Goal: Register for event/course

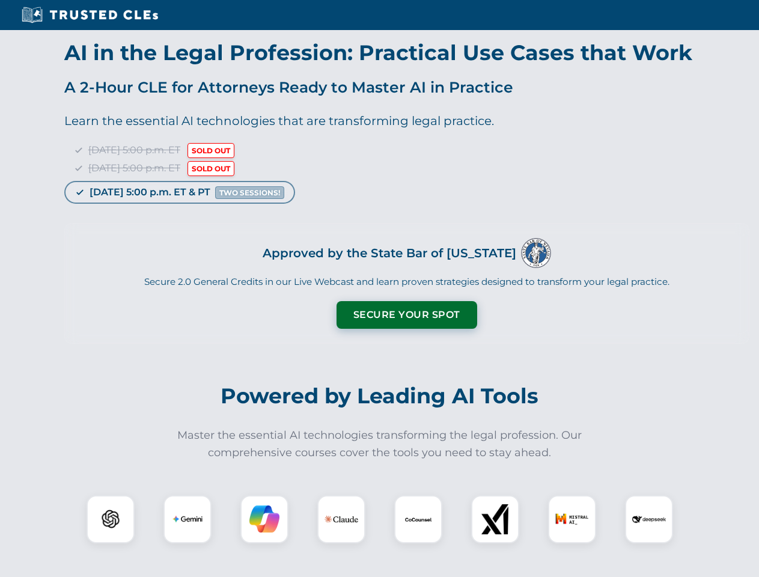
click at [406, 315] on button "Secure Your Spot" at bounding box center [406, 315] width 141 height 28
click at [111, 519] on img at bounding box center [110, 518] width 35 height 35
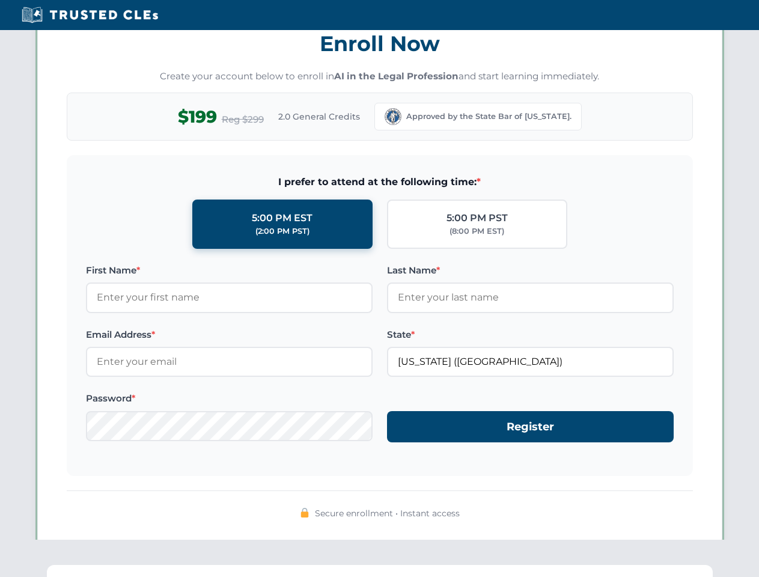
click at [341, 519] on span "Secure enrollment • Instant access" at bounding box center [387, 512] width 145 height 13
click at [418, 519] on span "Secure enrollment • Instant access" at bounding box center [387, 512] width 145 height 13
click at [495, 519] on div "Secure enrollment • Instant access" at bounding box center [380, 513] width 626 height 16
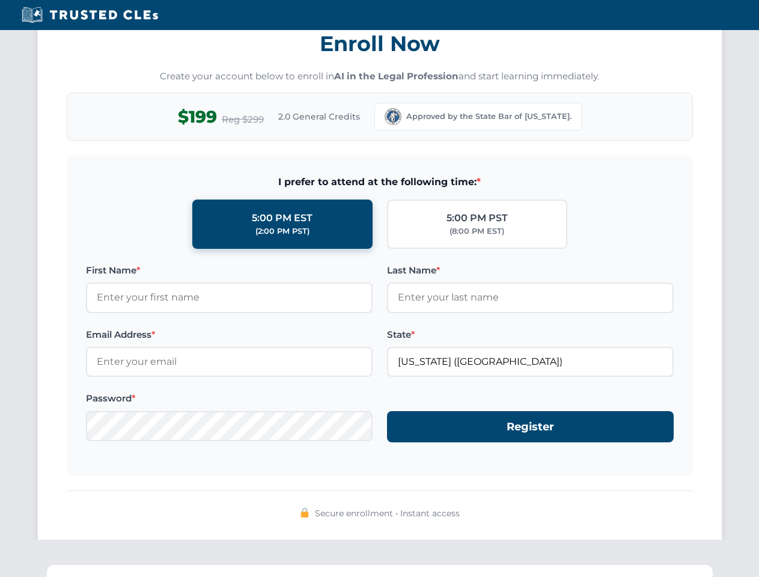
click at [572, 519] on div "Secure enrollment • Instant access" at bounding box center [380, 513] width 626 height 16
click at [649, 519] on div "Secure enrollment • Instant access" at bounding box center [380, 513] width 626 height 16
